Goal: Information Seeking & Learning: Learn about a topic

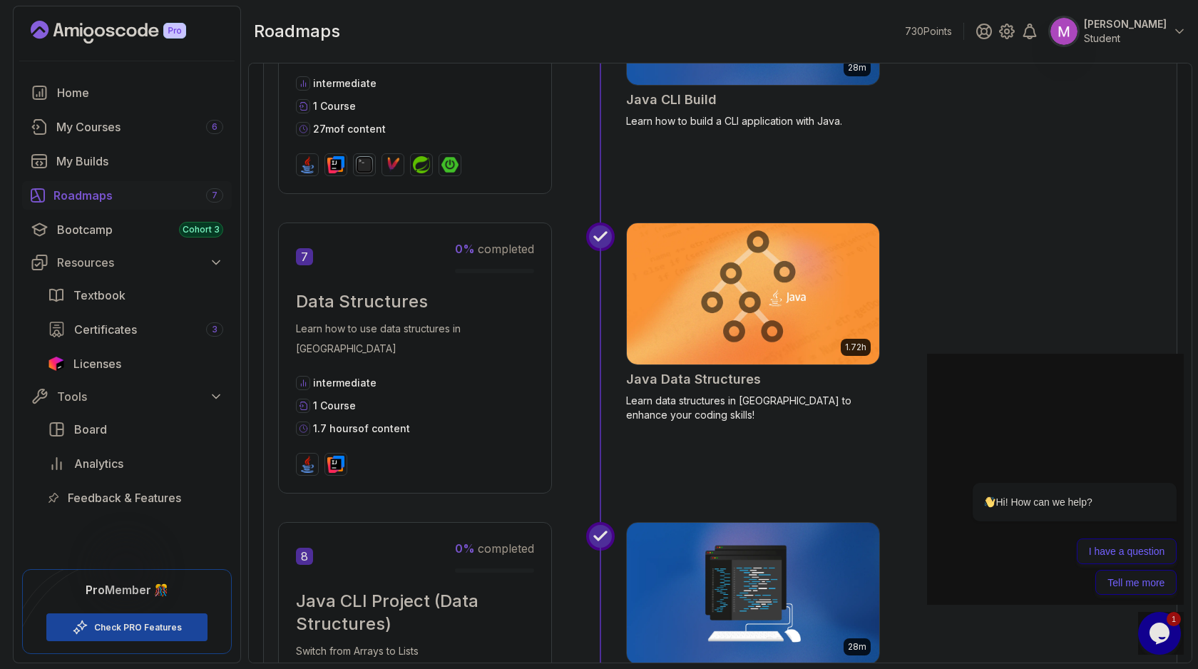
scroll to position [1907, 0]
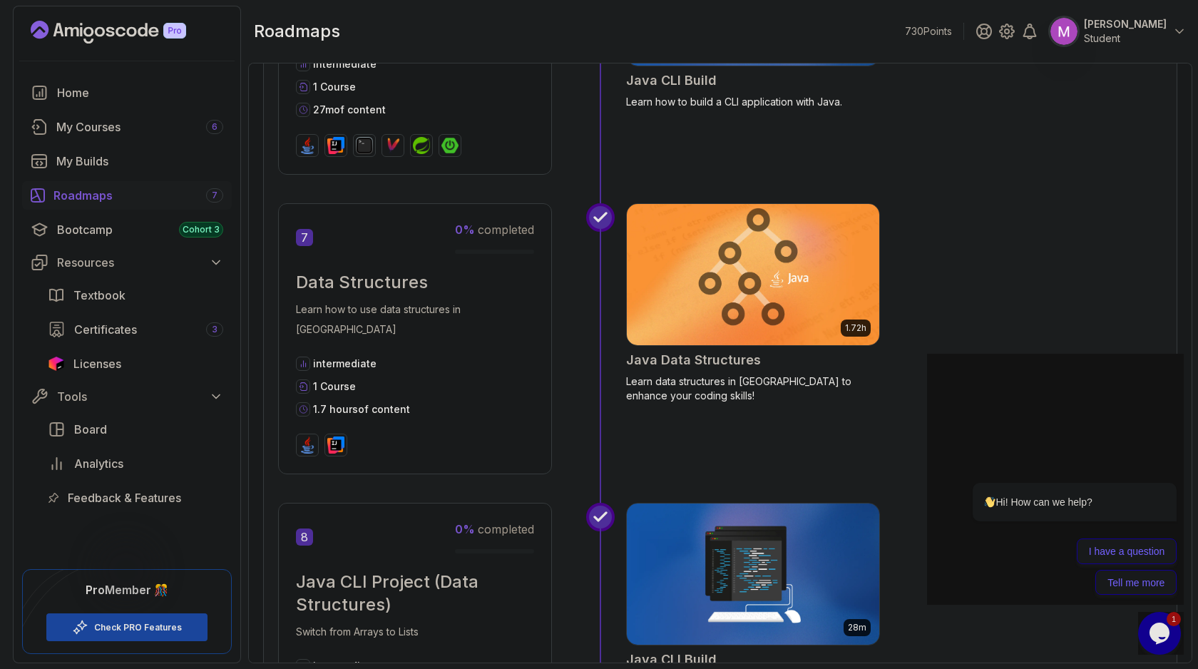
click at [738, 303] on img at bounding box center [752, 274] width 265 height 148
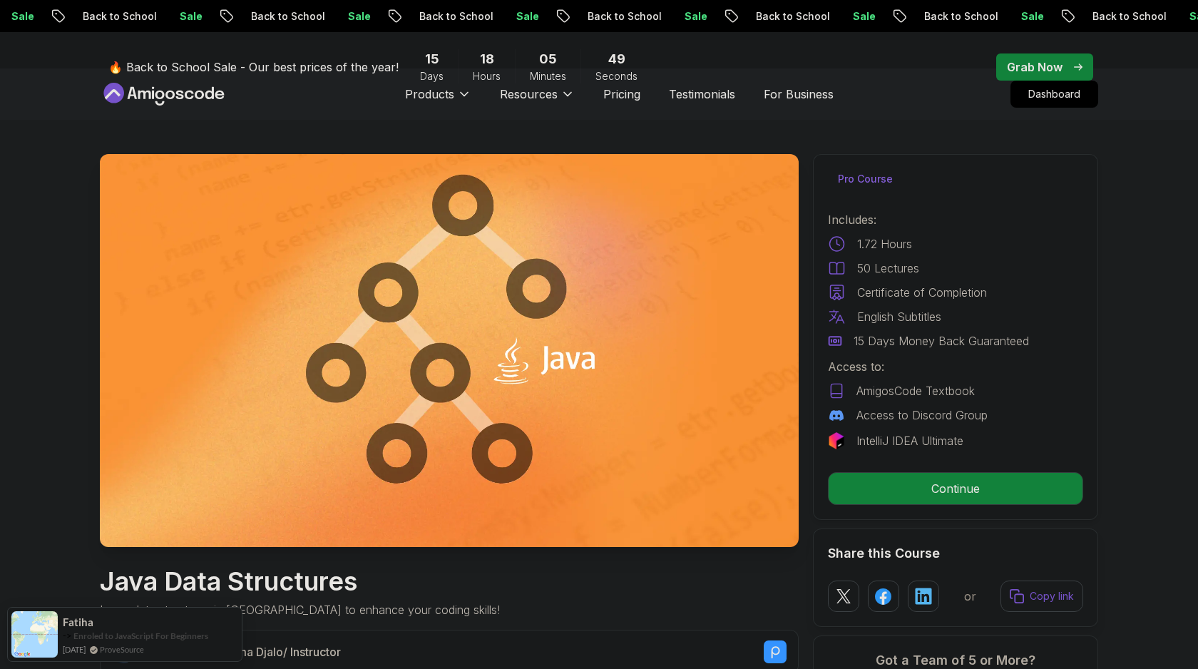
scroll to position [38, 0]
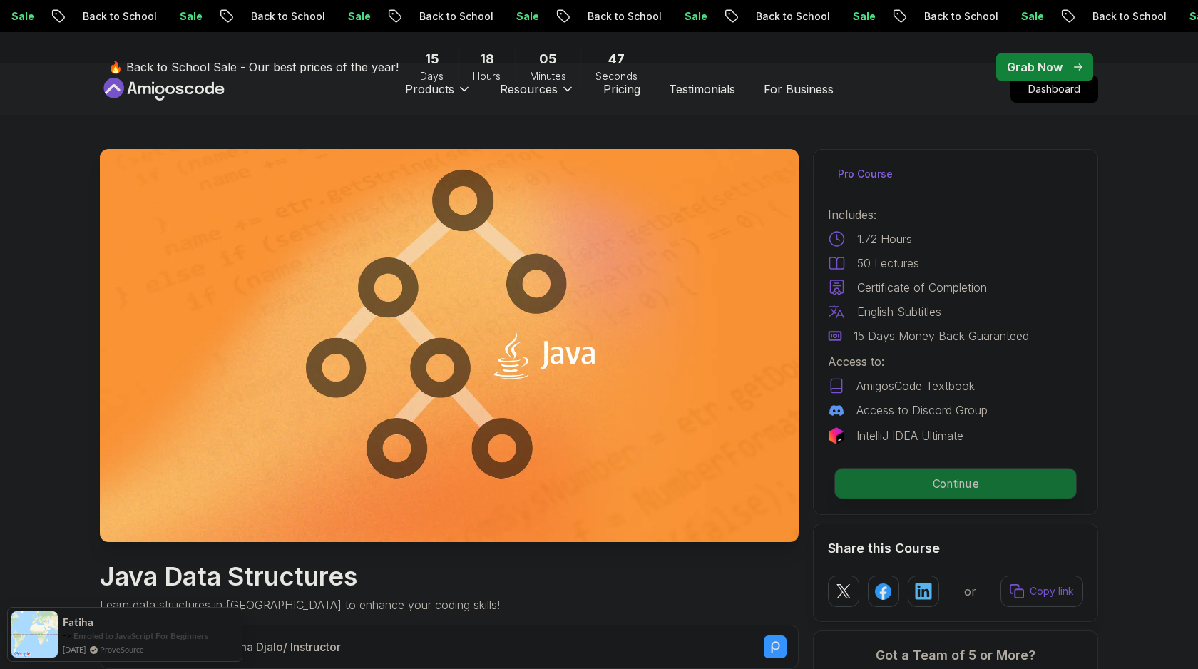
click at [971, 477] on p "Continue" at bounding box center [955, 483] width 241 height 30
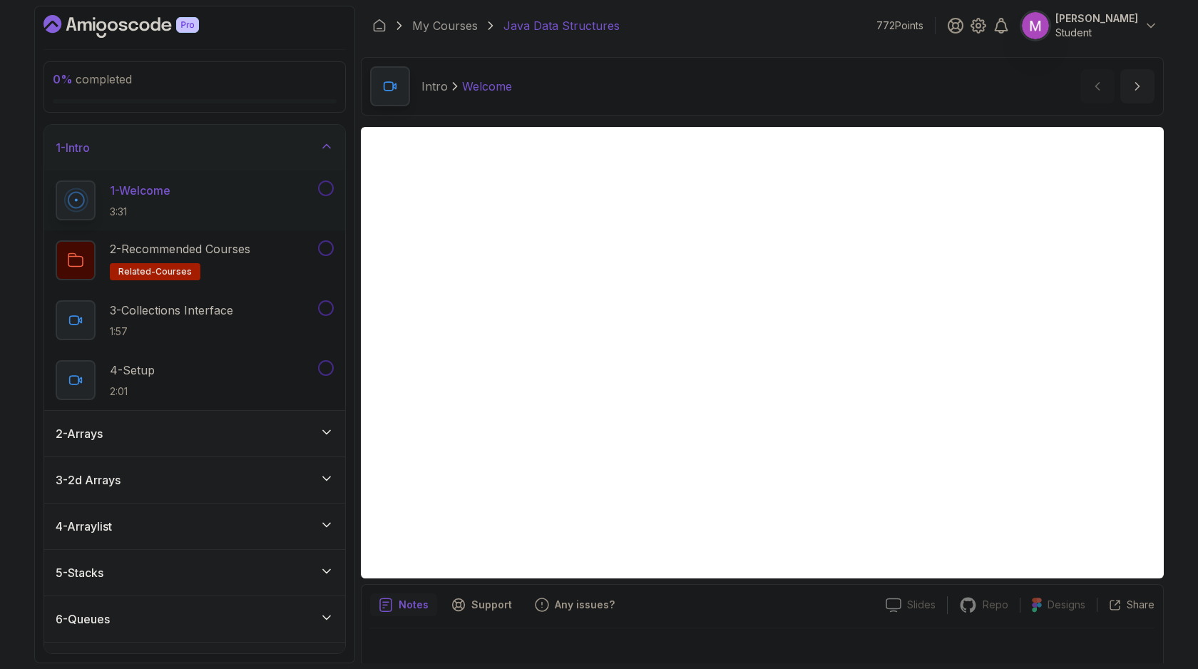
scroll to position [14, 0]
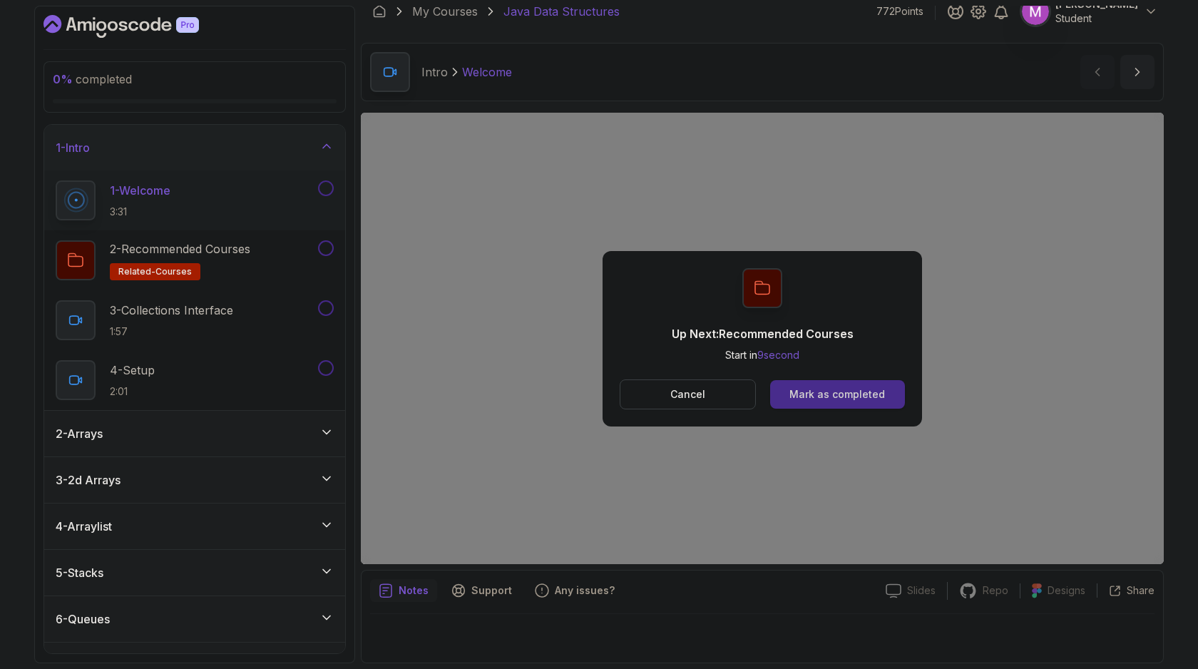
click at [878, 389] on div "Mark as completed" at bounding box center [837, 394] width 96 height 14
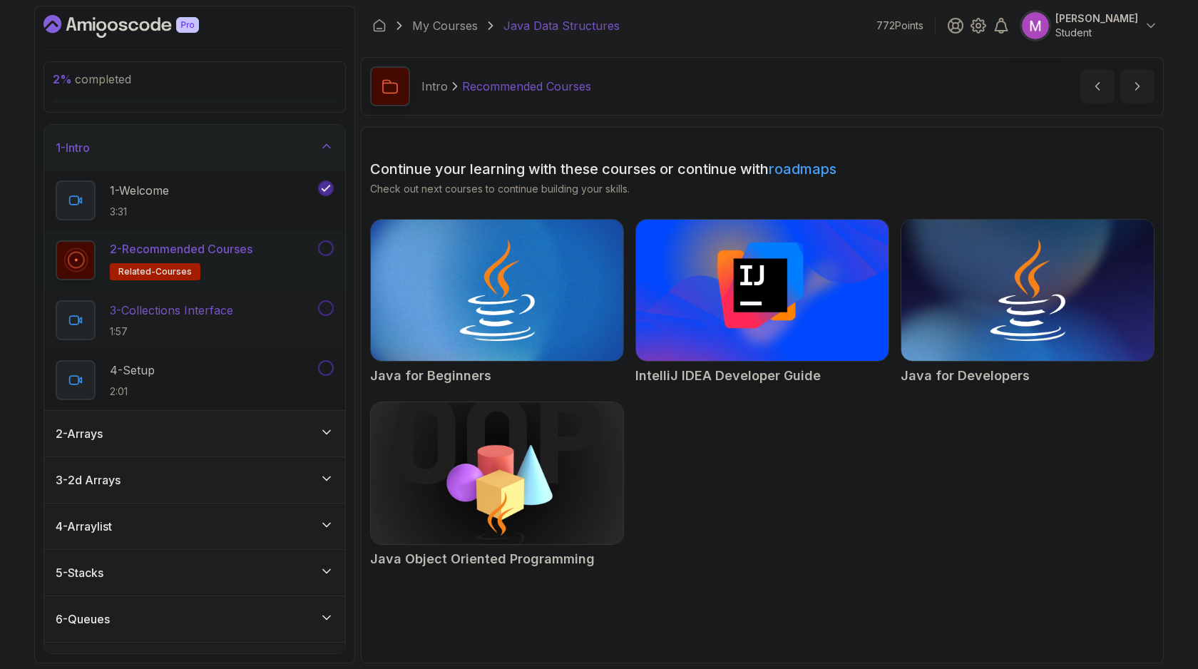
click at [217, 324] on p "1:57" at bounding box center [171, 331] width 123 height 14
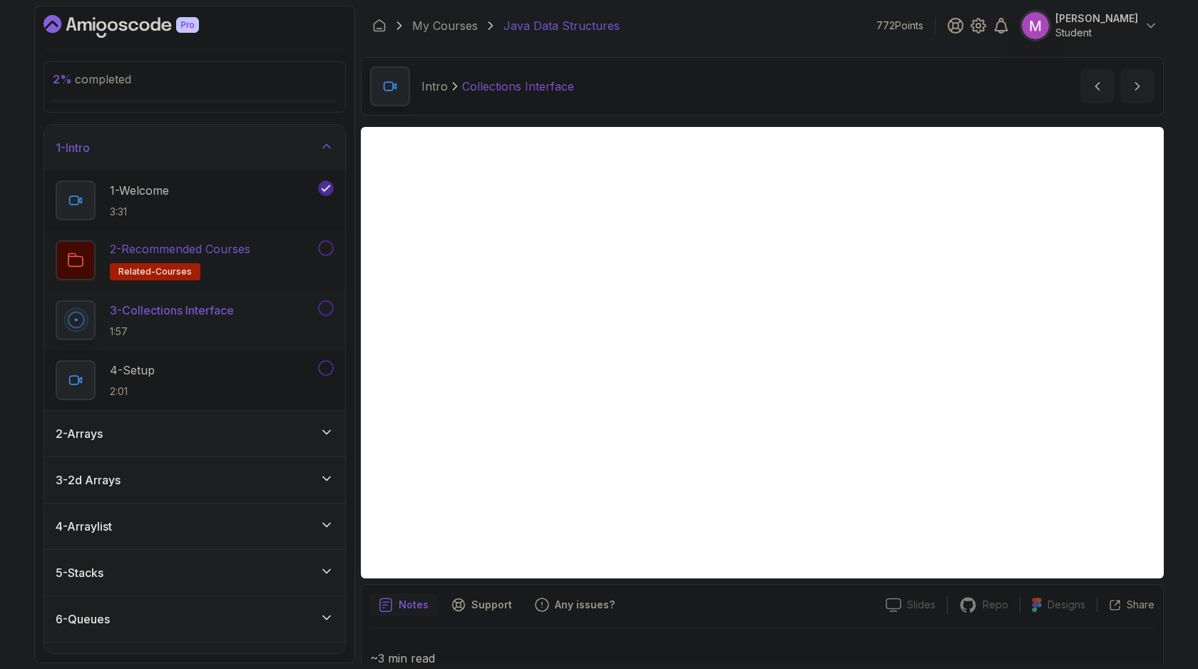
click at [332, 254] on div at bounding box center [324, 248] width 19 height 16
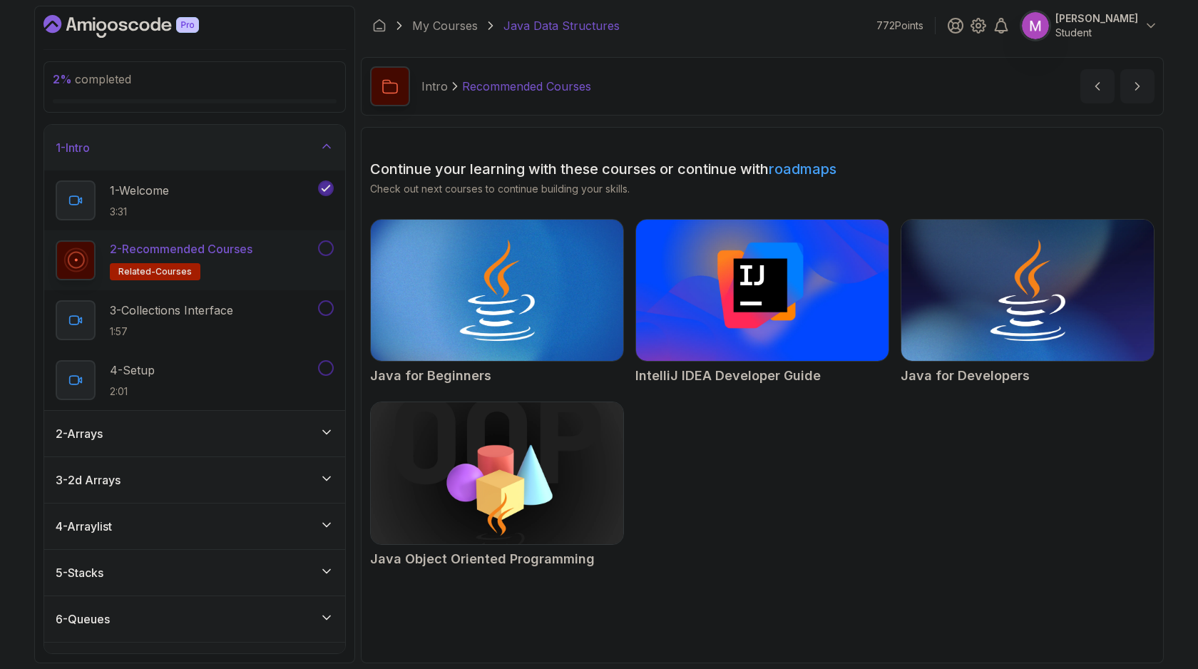
click at [329, 245] on button at bounding box center [326, 248] width 16 height 16
click at [276, 307] on div "3 - Collections Interface 1:57" at bounding box center [186, 320] width 260 height 40
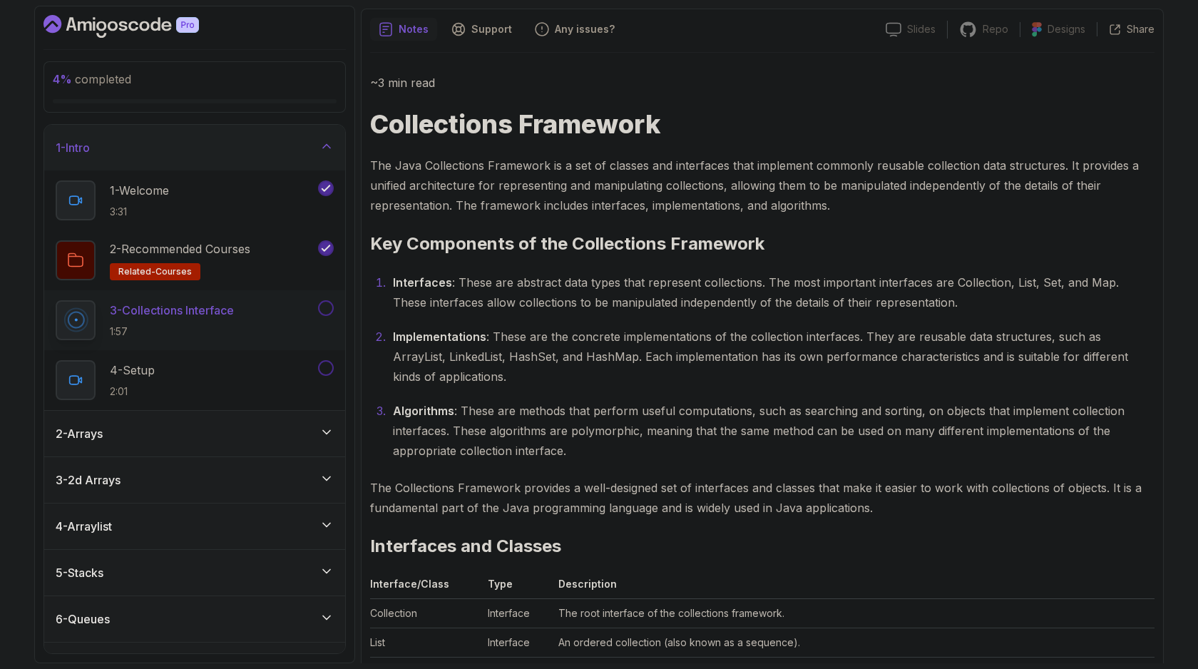
scroll to position [573, 0]
